Goal: Navigation & Orientation: Find specific page/section

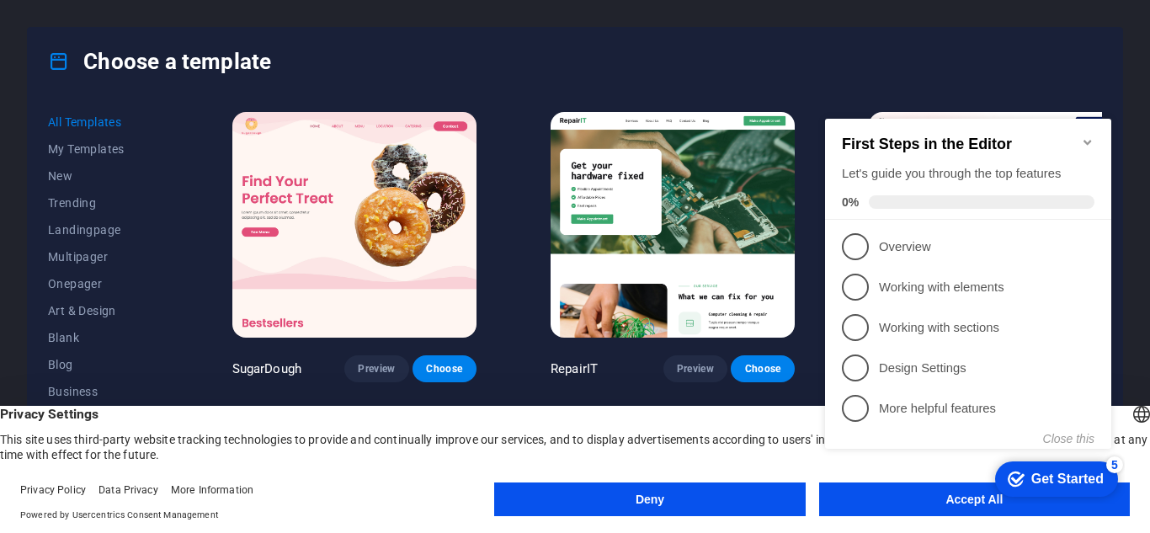
scroll to position [168, 0]
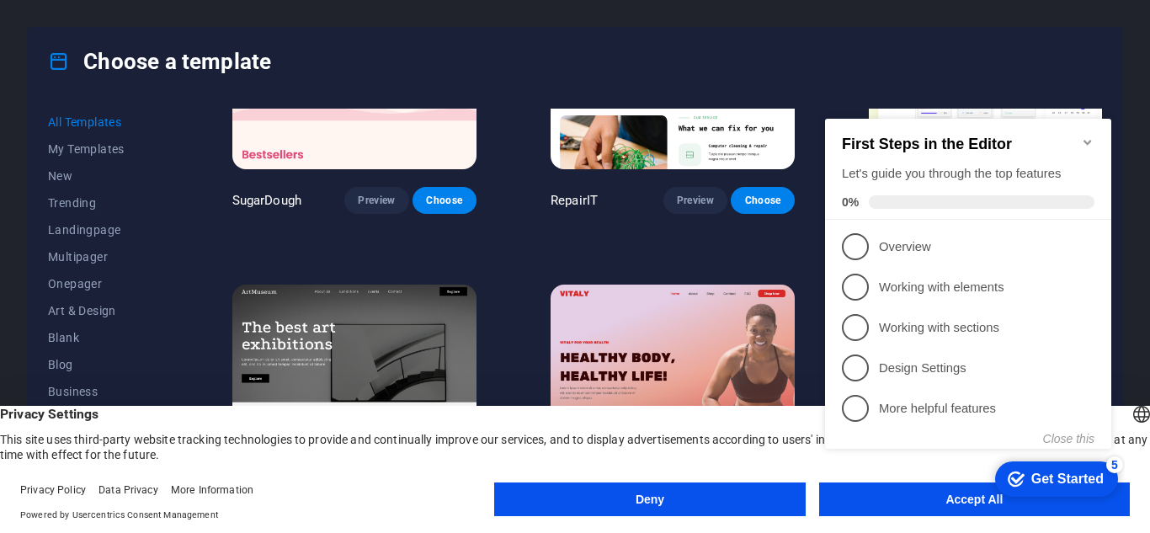
click at [666, 494] on button "Deny" at bounding box center [649, 499] width 311 height 34
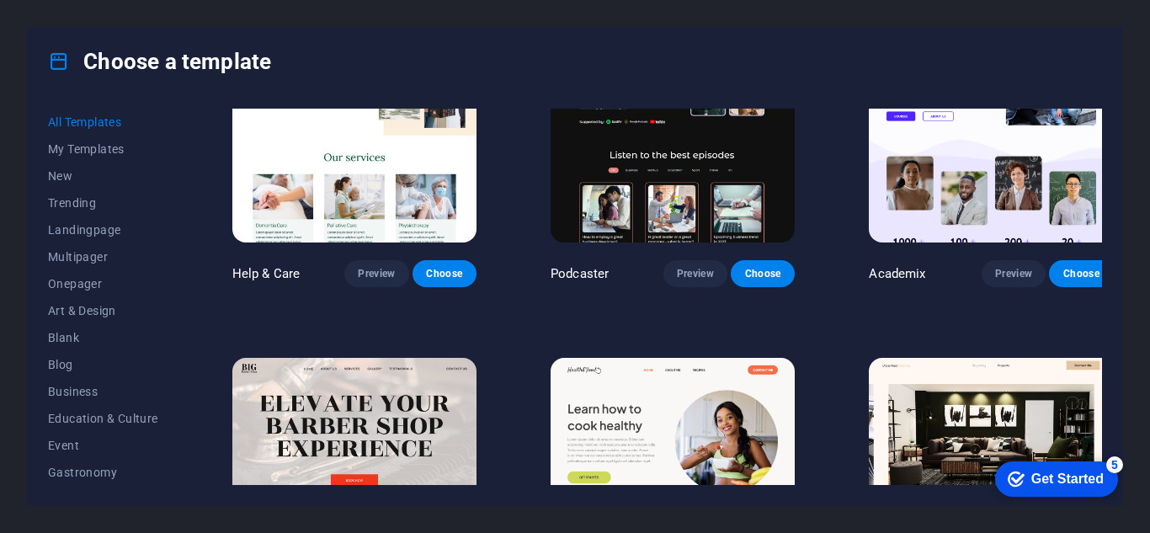
scroll to position [1767, 0]
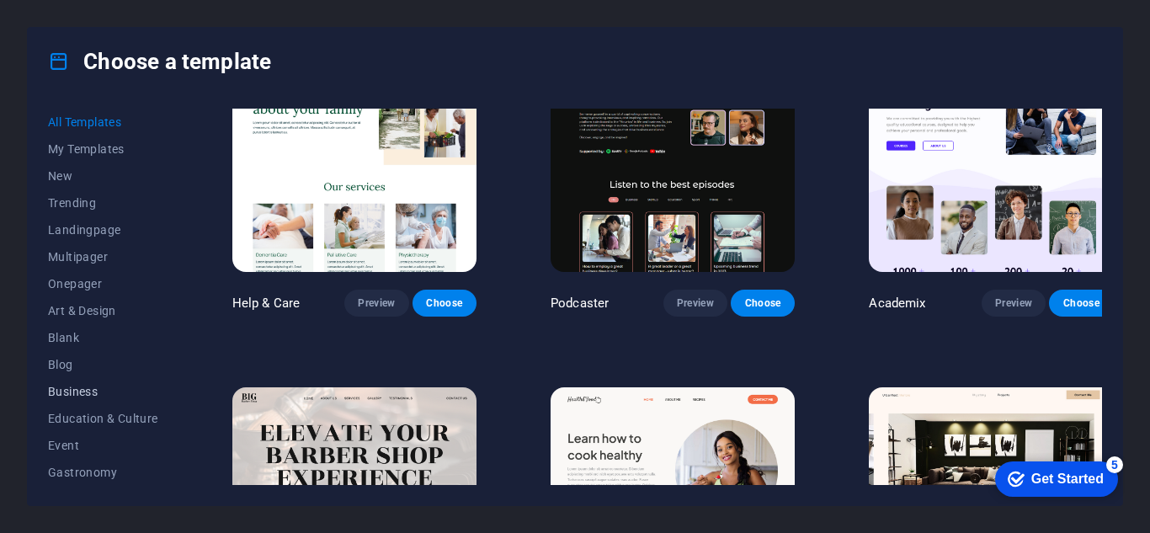
click at [69, 380] on button "Business" at bounding box center [103, 391] width 110 height 27
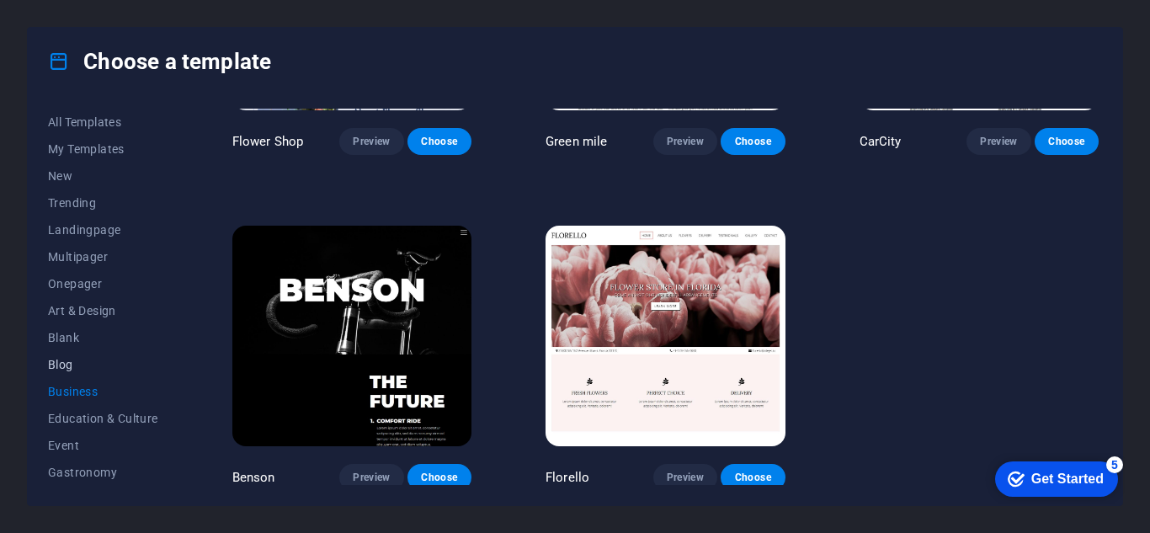
scroll to position [84, 0]
click at [75, 437] on span "IT & Media" at bounding box center [103, 441] width 110 height 13
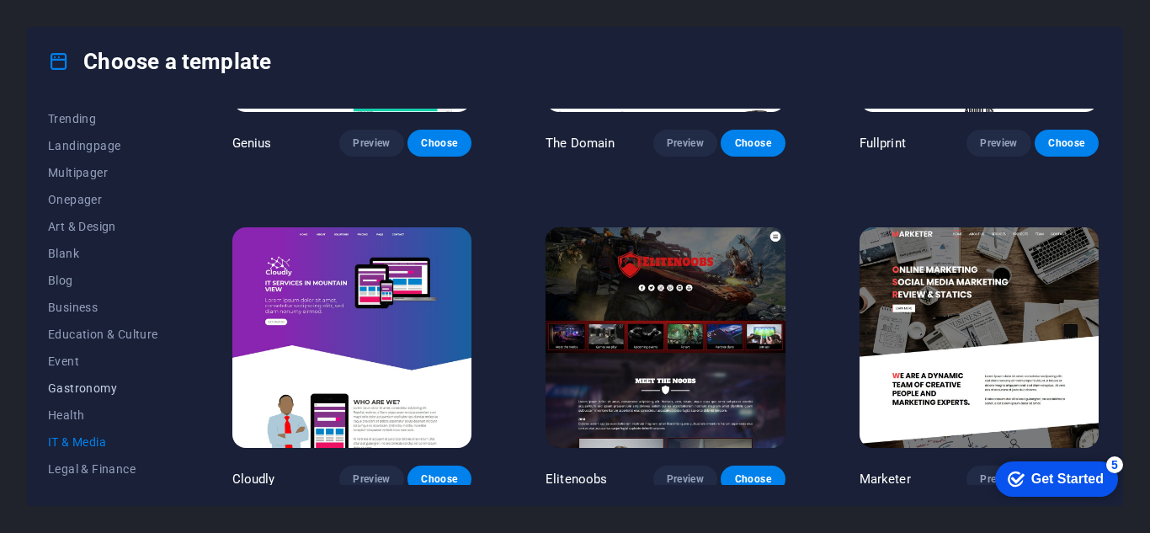
click at [66, 388] on span "Gastronomy" at bounding box center [103, 387] width 110 height 13
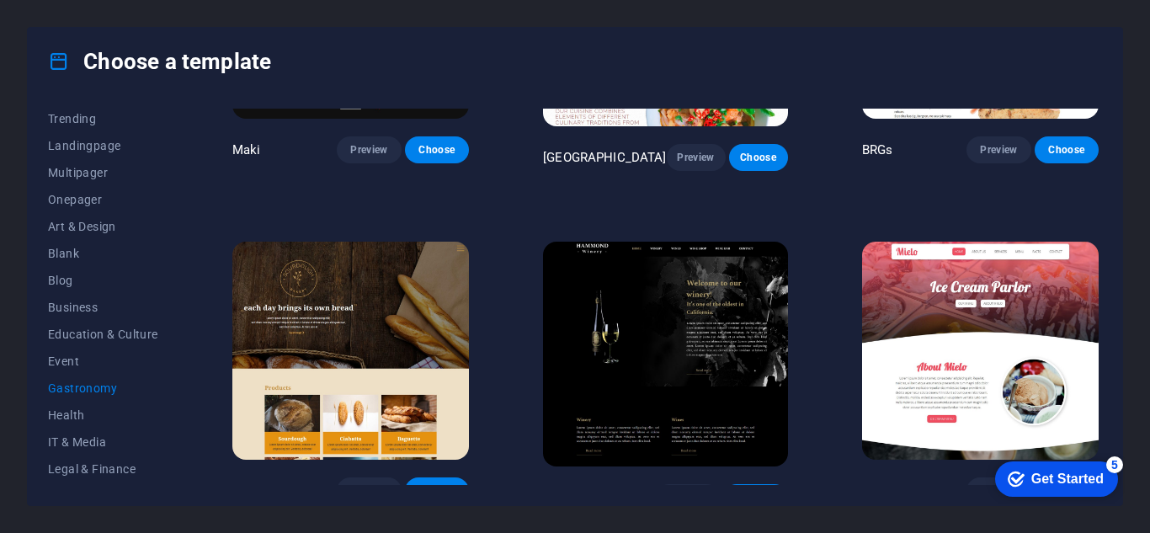
scroll to position [1560, 0]
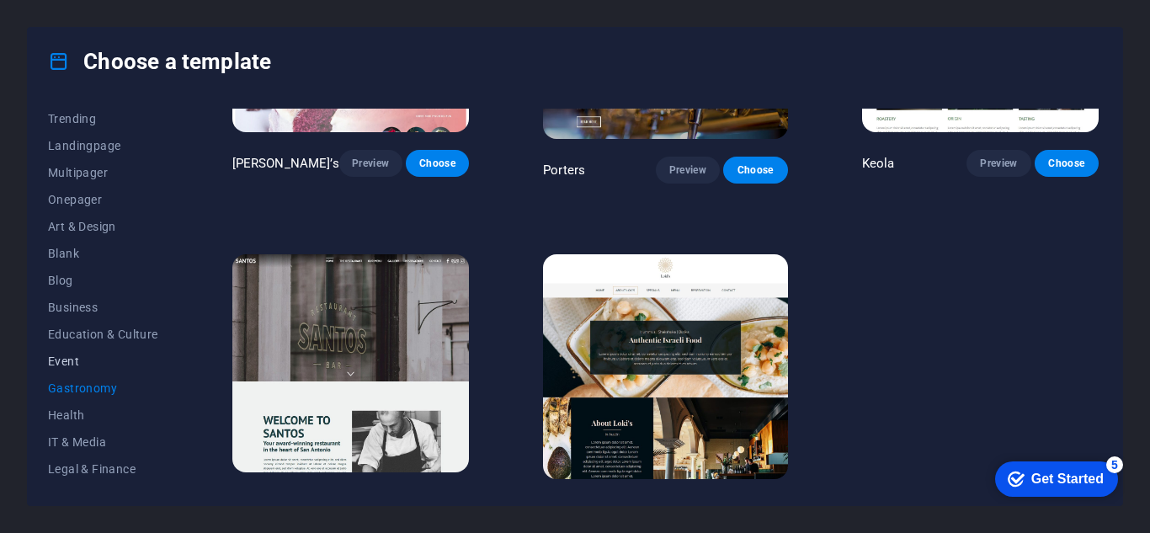
click at [68, 361] on span "Event" at bounding box center [103, 360] width 110 height 13
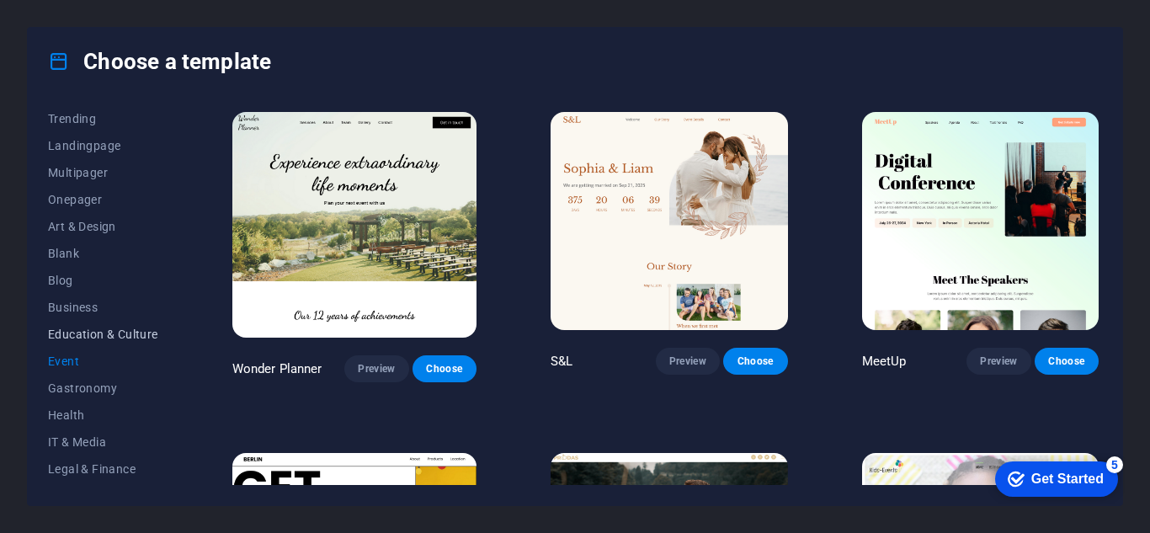
click at [87, 323] on button "Education & Culture" at bounding box center [103, 334] width 110 height 27
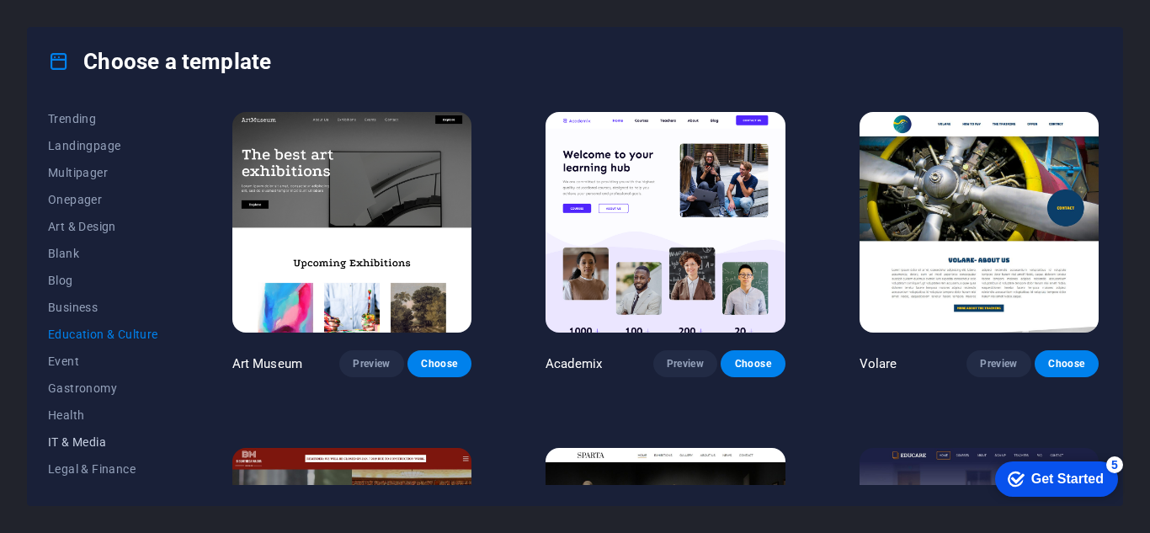
click at [77, 437] on span "IT & Media" at bounding box center [103, 441] width 110 height 13
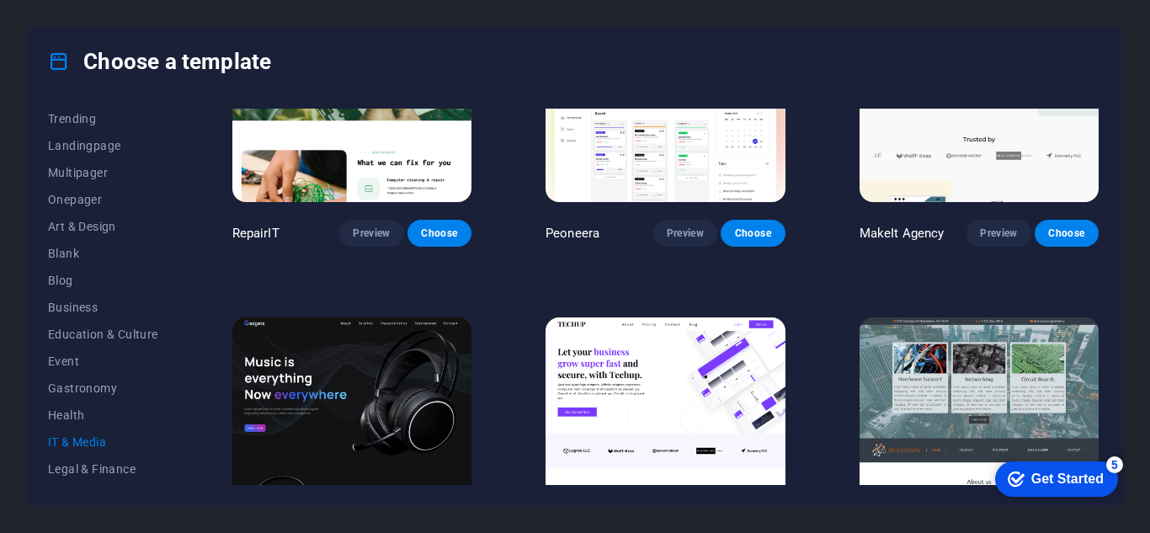
scroll to position [337, 0]
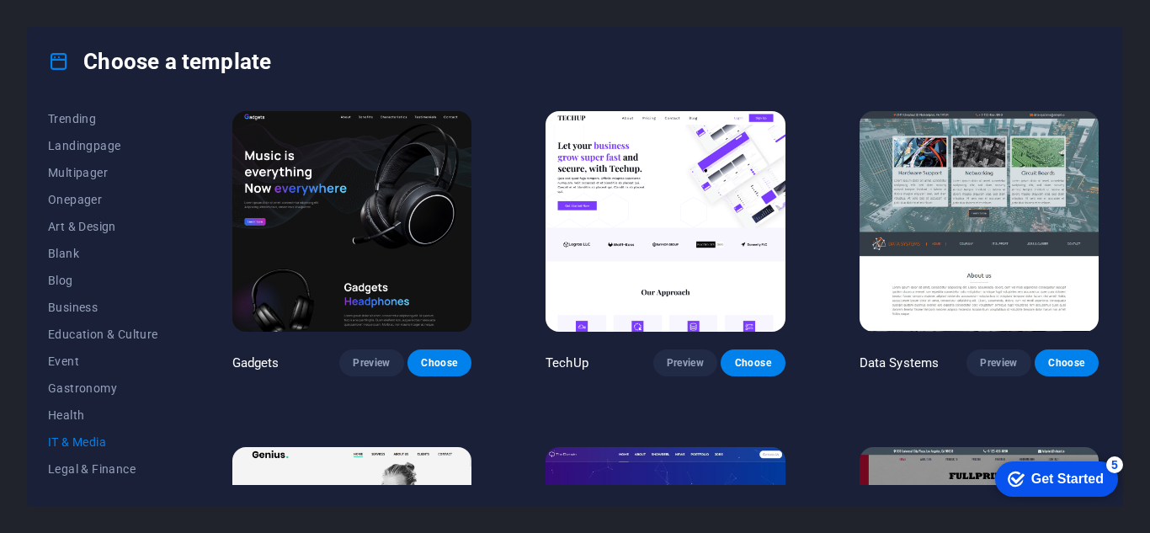
click at [62, 439] on span "IT & Media" at bounding box center [103, 441] width 110 height 13
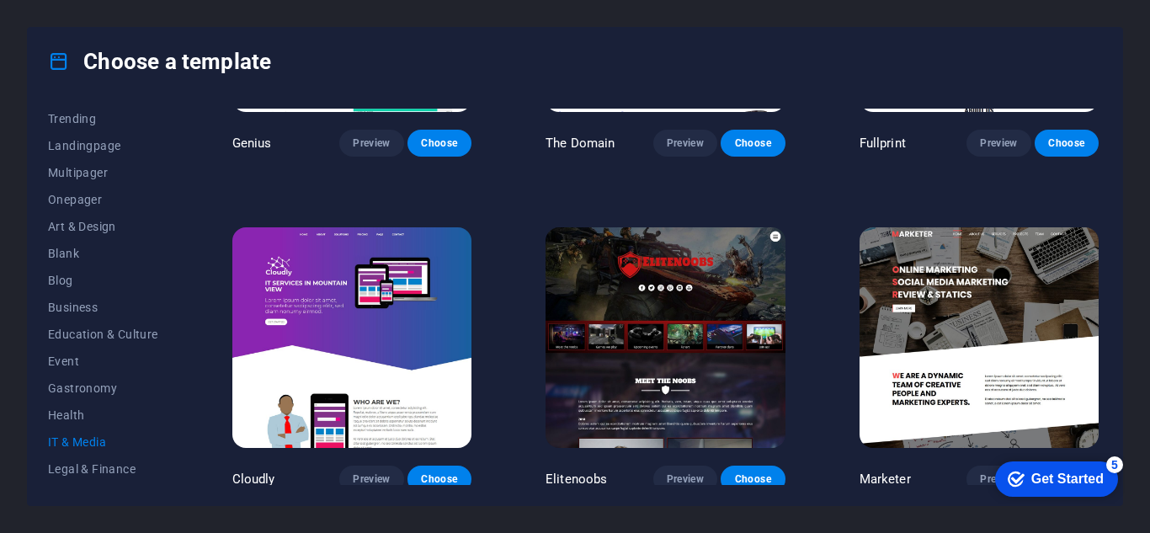
scroll to position [724, 0]
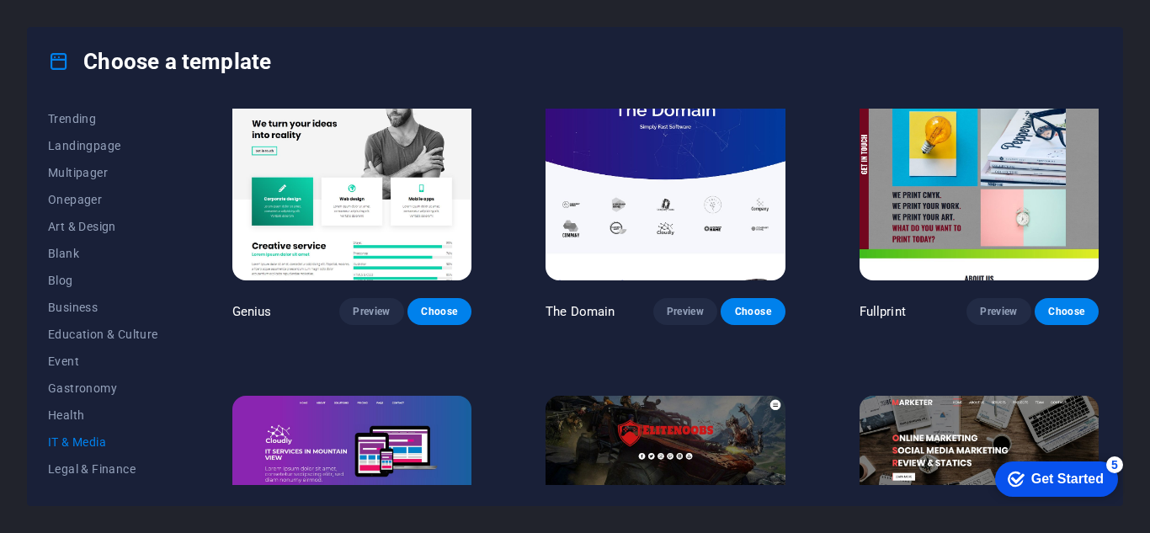
click at [931, 267] on img at bounding box center [978, 170] width 239 height 221
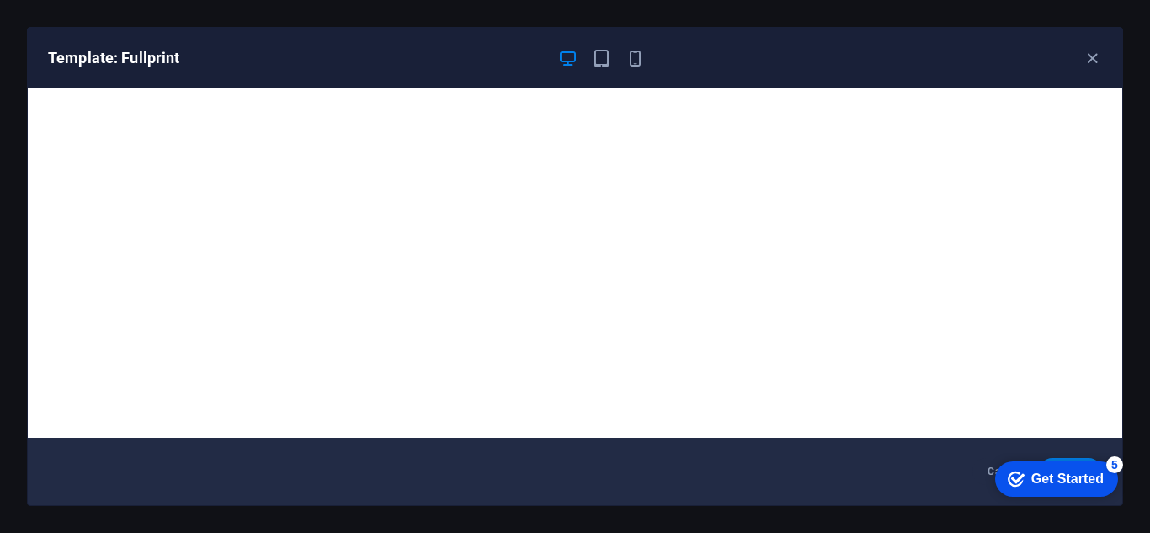
click at [1035, 475] on div "Get Started" at bounding box center [1067, 478] width 72 height 15
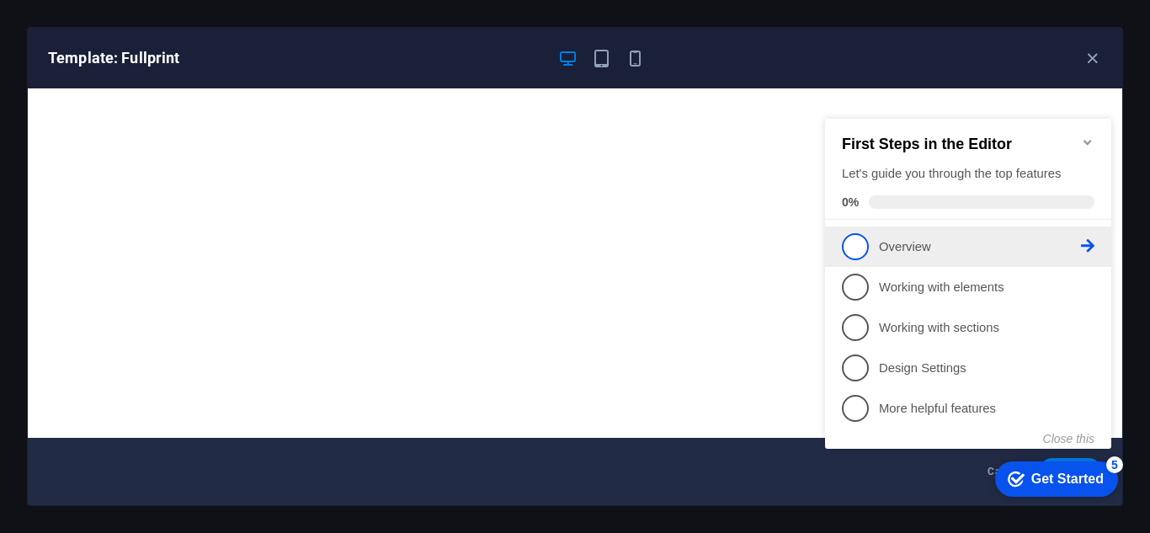
click at [853, 252] on span "1" at bounding box center [855, 246] width 27 height 27
